Goal: Task Accomplishment & Management: Complete application form

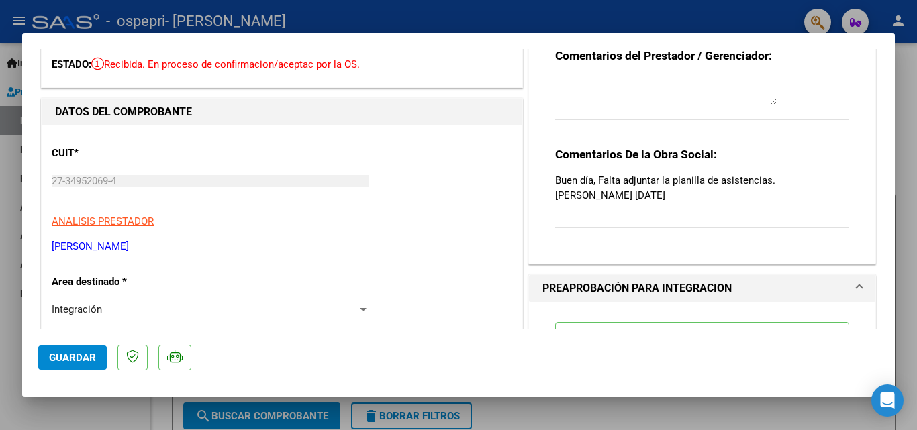
scroll to position [67, 0]
click at [904, 98] on div at bounding box center [458, 215] width 917 height 430
type input "$ 0,00"
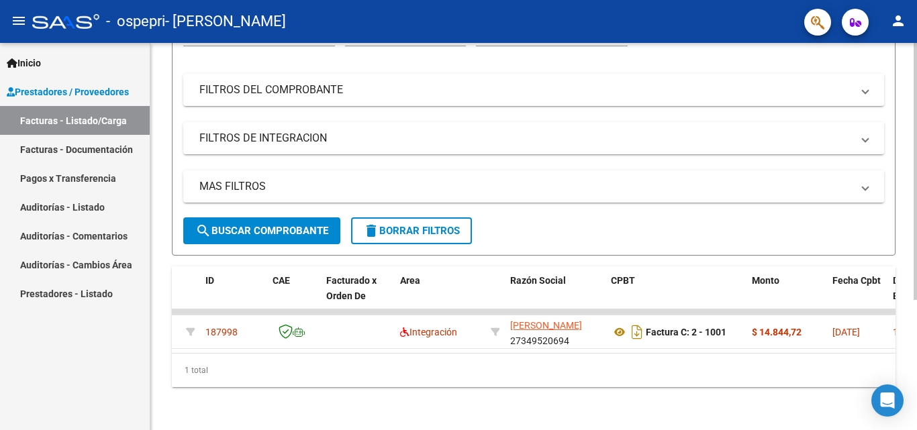
scroll to position [0, 33]
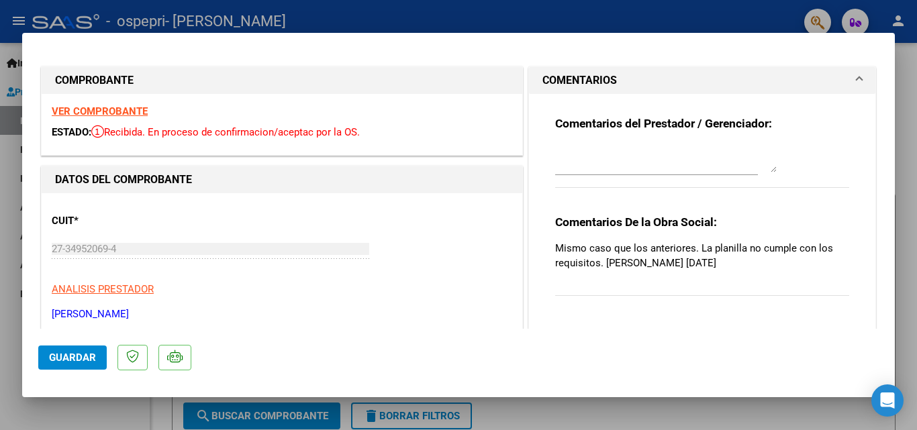
click at [917, 80] on div at bounding box center [458, 215] width 917 height 430
type input "$ 0,00"
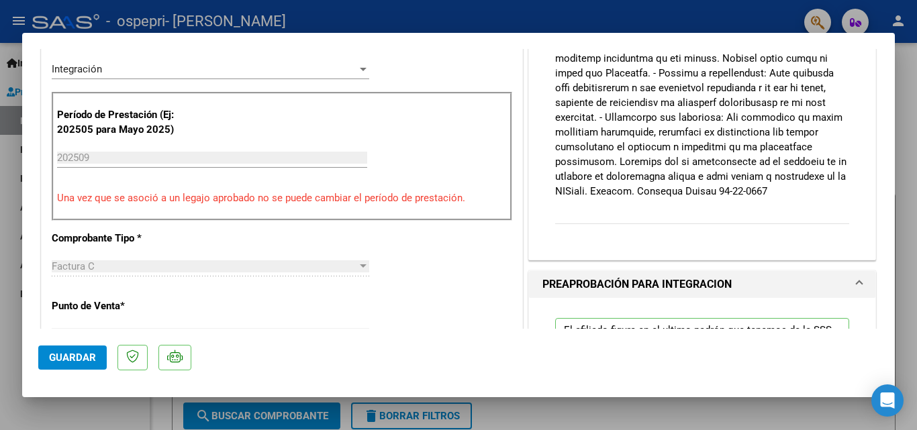
scroll to position [269, 0]
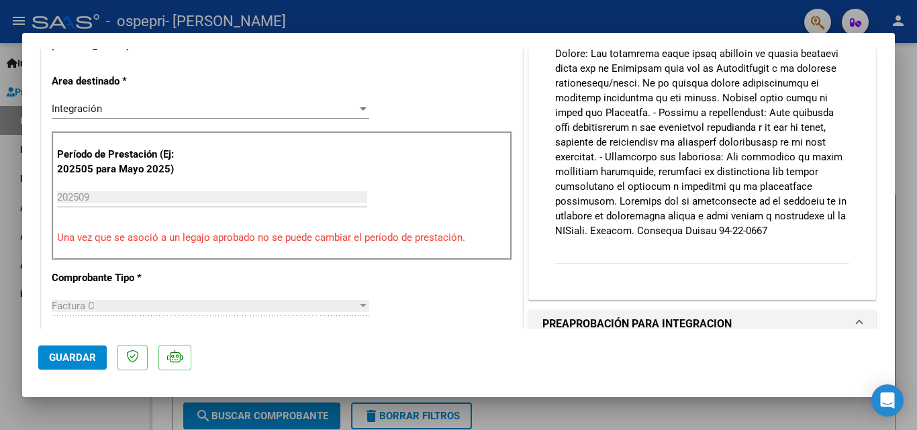
click at [915, 85] on div at bounding box center [458, 215] width 917 height 430
type input "$ 0,00"
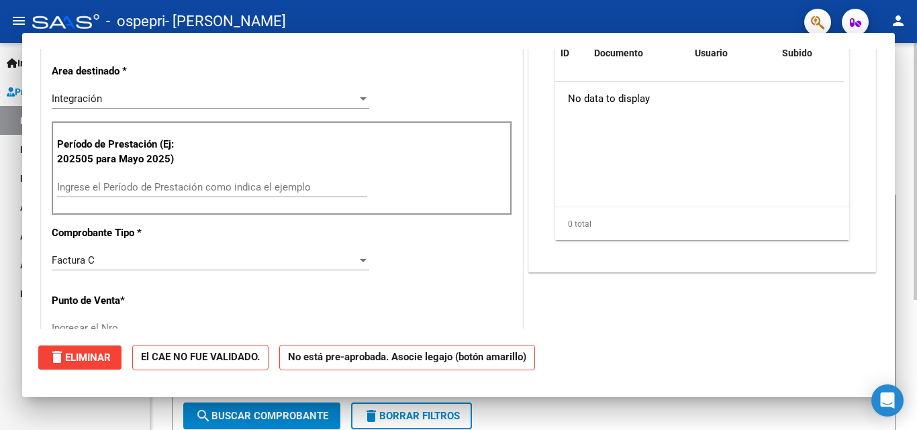
scroll to position [0, 0]
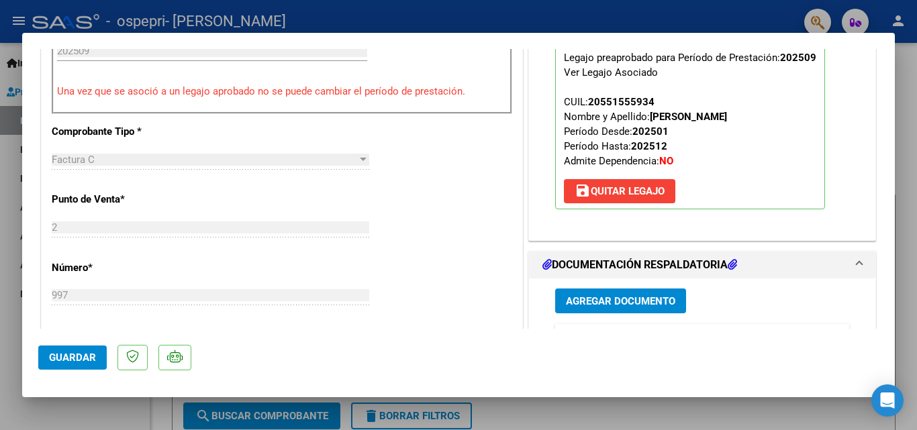
scroll to position [470, 0]
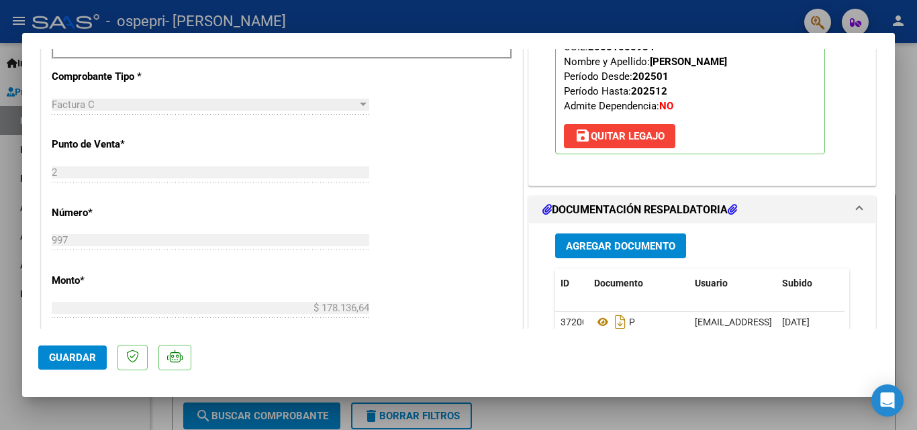
click at [901, 103] on div at bounding box center [458, 215] width 917 height 430
type input "$ 0,00"
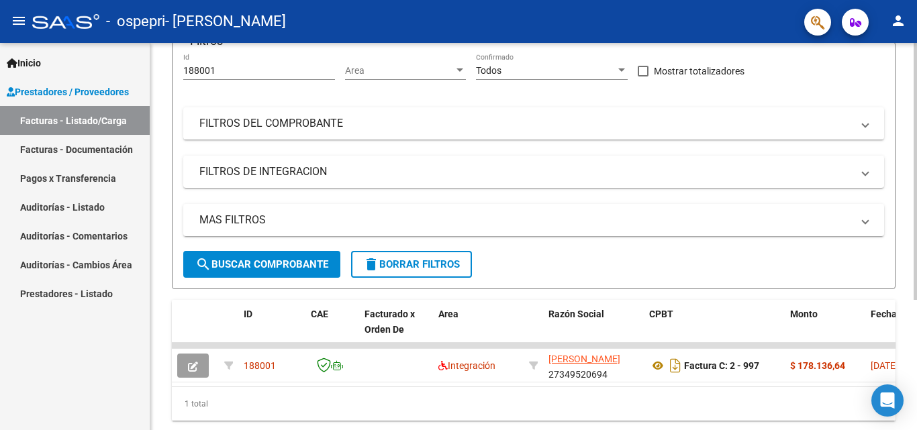
scroll to position [196, 0]
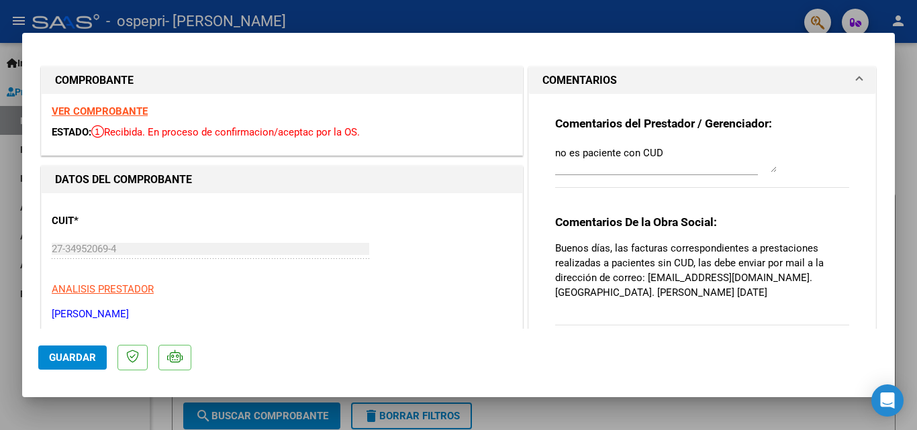
click at [767, 169] on textarea "no es paciente con CUD" at bounding box center [666, 159] width 222 height 27
click at [905, 56] on div at bounding box center [458, 215] width 917 height 430
click at [905, 56] on div "Video tutorial PRESTADORES -> Listado de CPBTs Emitidos por Prestadores / Prove…" at bounding box center [533, 329] width 767 height 573
type input "$ 0,00"
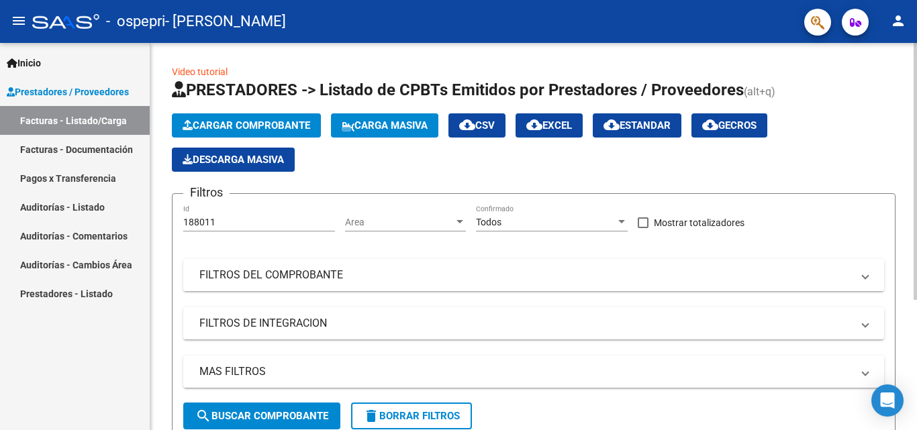
scroll to position [196, 0]
